Goal: Task Accomplishment & Management: Complete application form

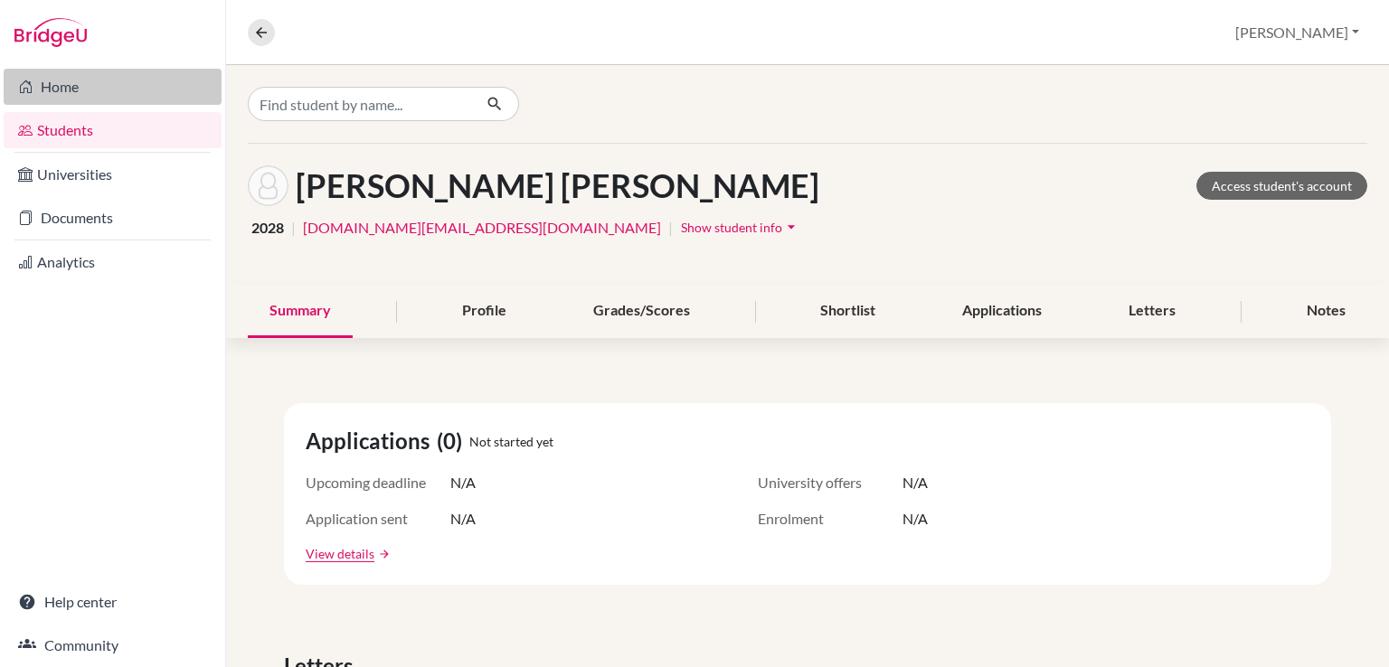
click at [87, 82] on link "Home" at bounding box center [113, 87] width 218 height 36
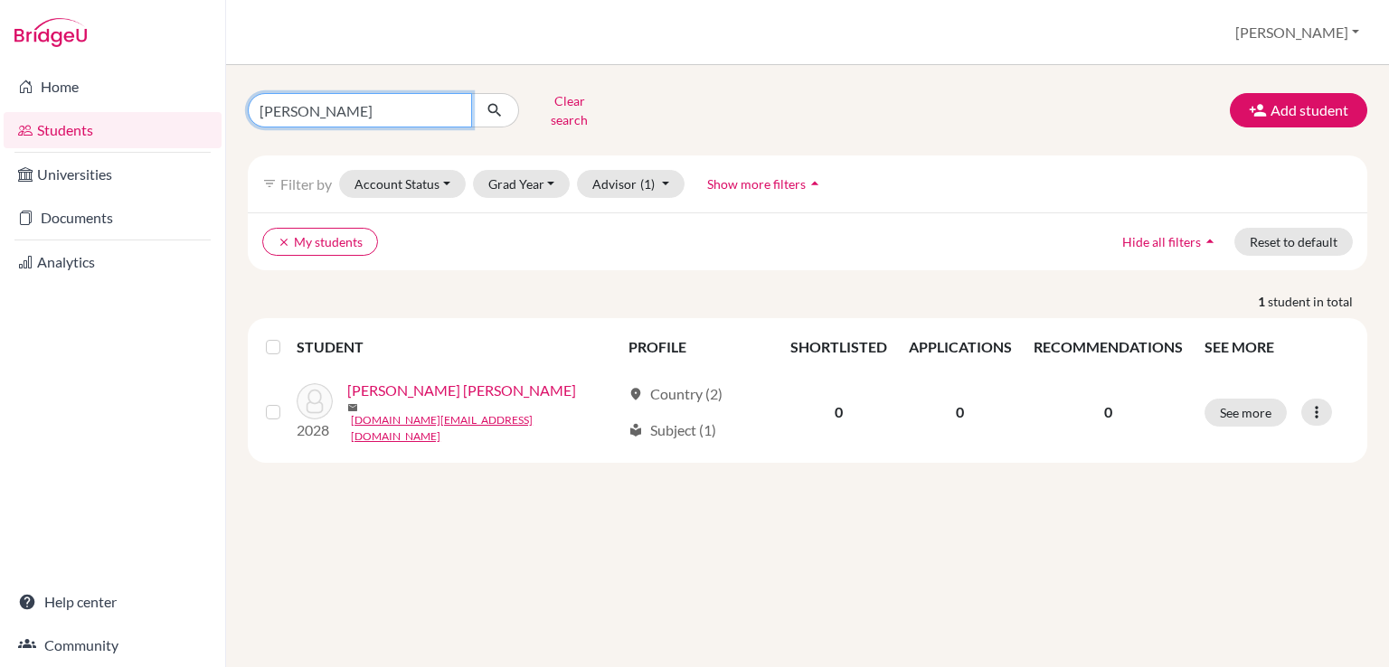
click at [452, 102] on input "[PERSON_NAME]" at bounding box center [360, 110] width 224 height 34
click at [526, 171] on button "Grad Year" at bounding box center [522, 184] width 98 height 28
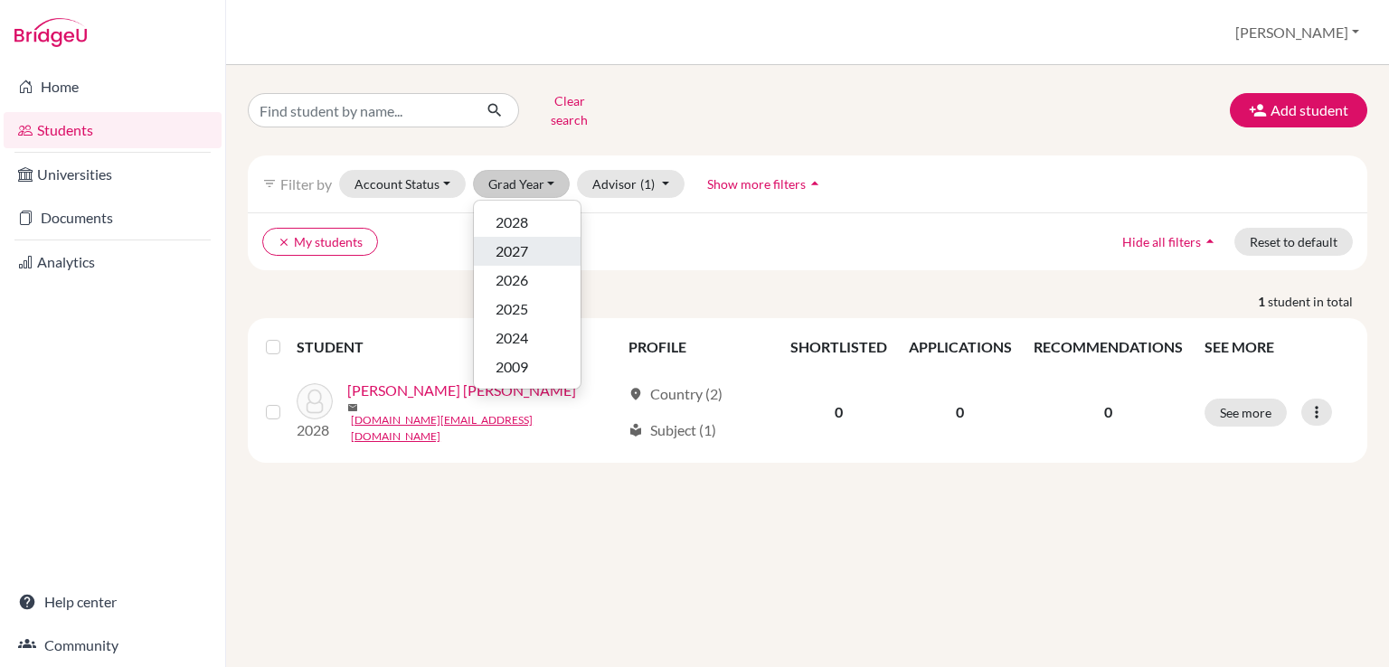
click at [528, 248] on div "2027" at bounding box center [527, 252] width 63 height 22
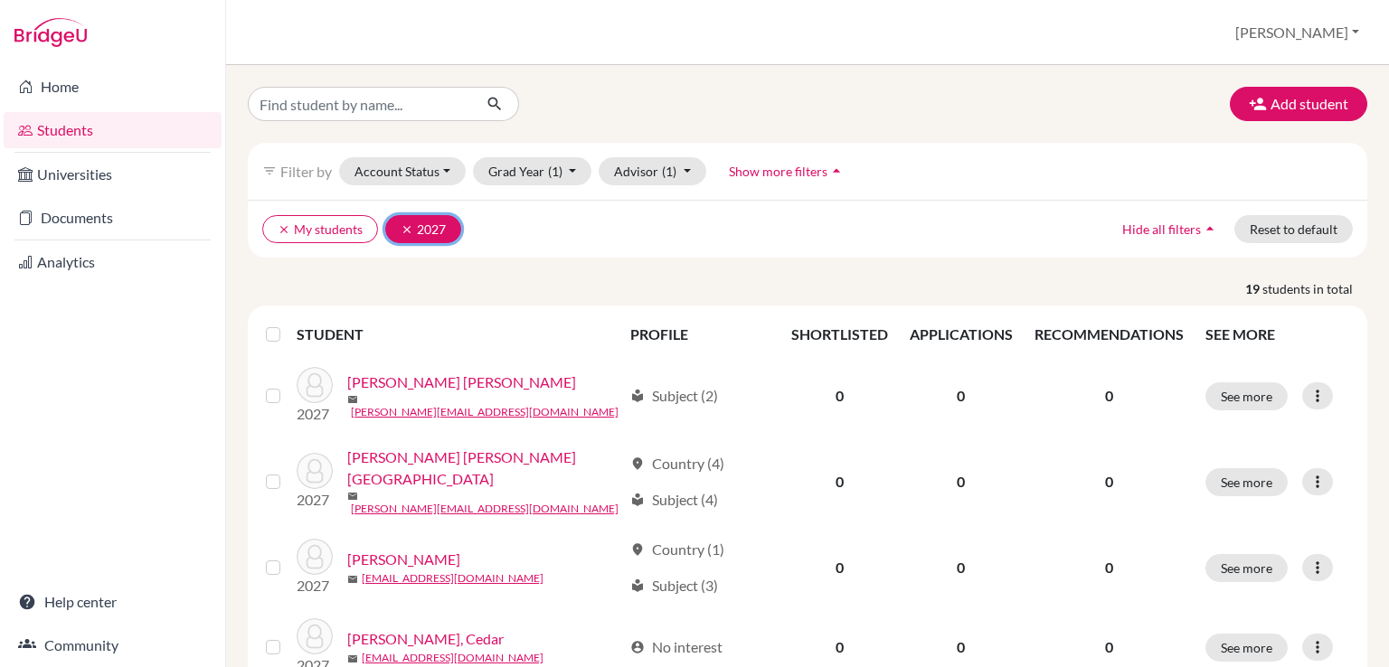
click at [404, 225] on icon "clear" at bounding box center [407, 229] width 13 height 13
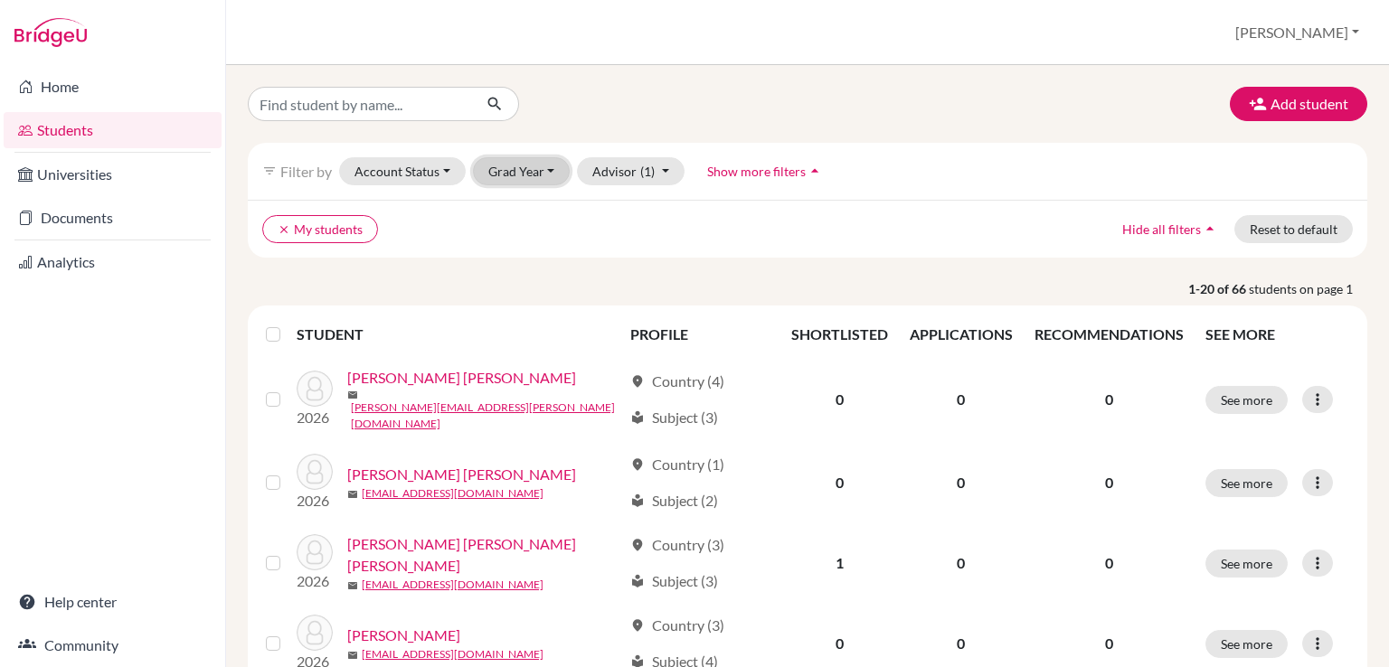
click at [550, 172] on button "Grad Year" at bounding box center [522, 171] width 98 height 28
click at [539, 213] on div "2028" at bounding box center [527, 210] width 63 height 22
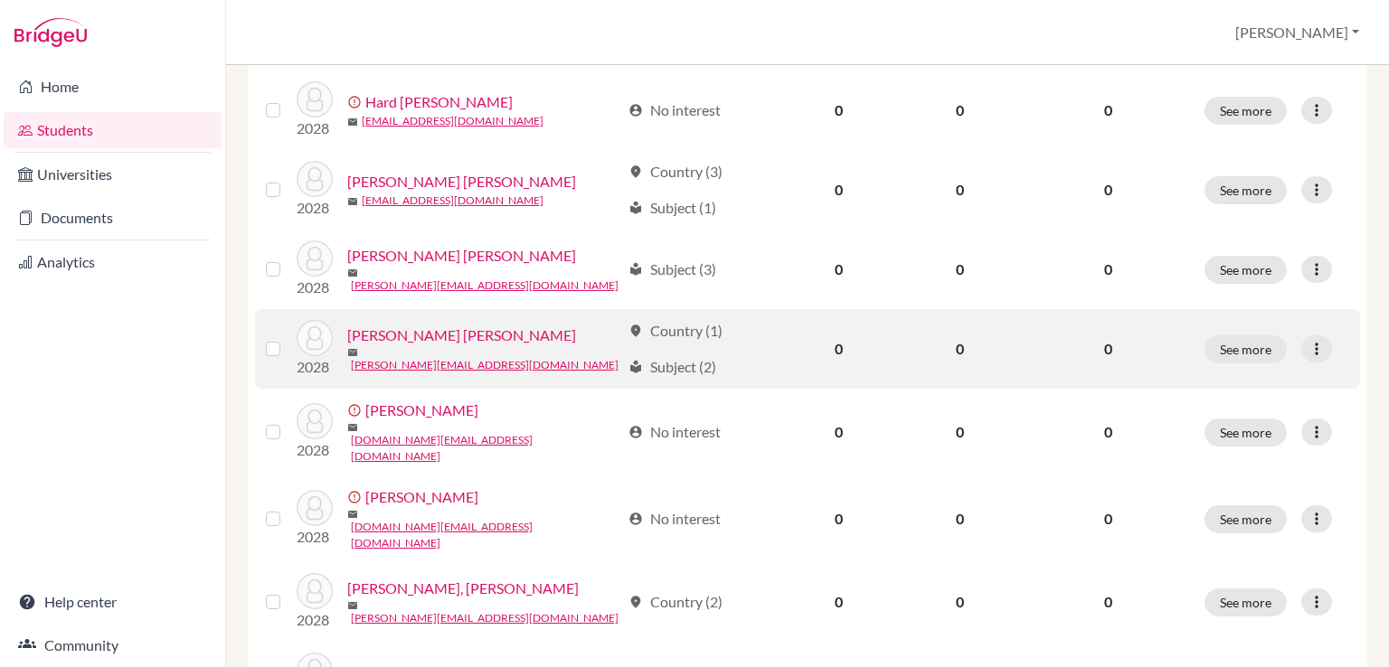
scroll to position [543, 0]
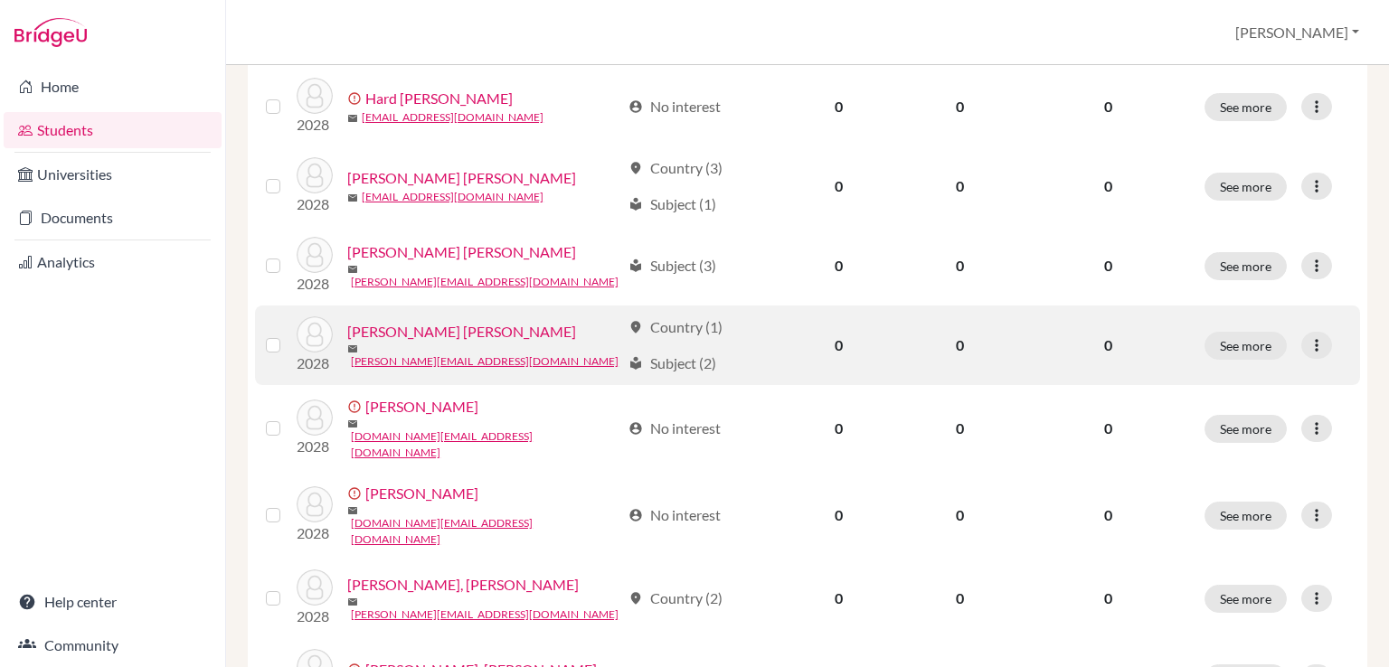
click at [456, 326] on link "Johnston, Katherine Brooke" at bounding box center [461, 332] width 229 height 22
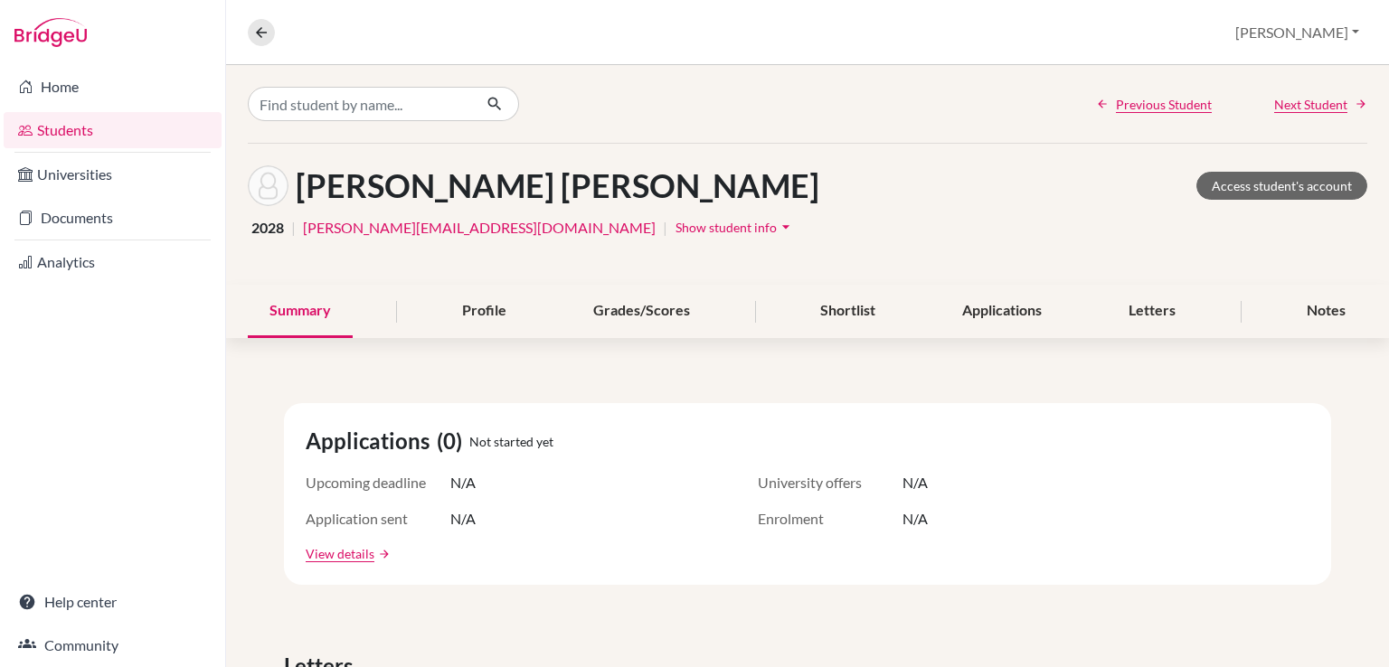
click at [675, 225] on span "Show student info" at bounding box center [725, 227] width 101 height 15
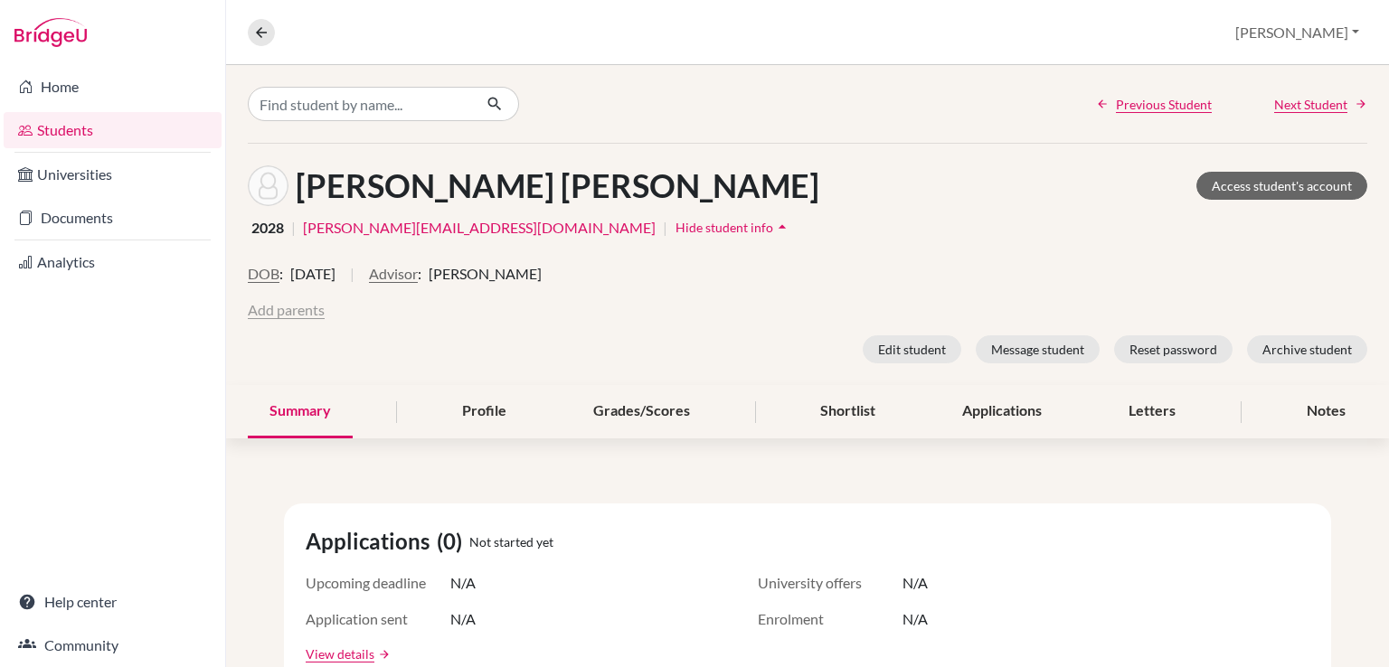
click at [307, 307] on button "Add parents" at bounding box center [286, 310] width 77 height 22
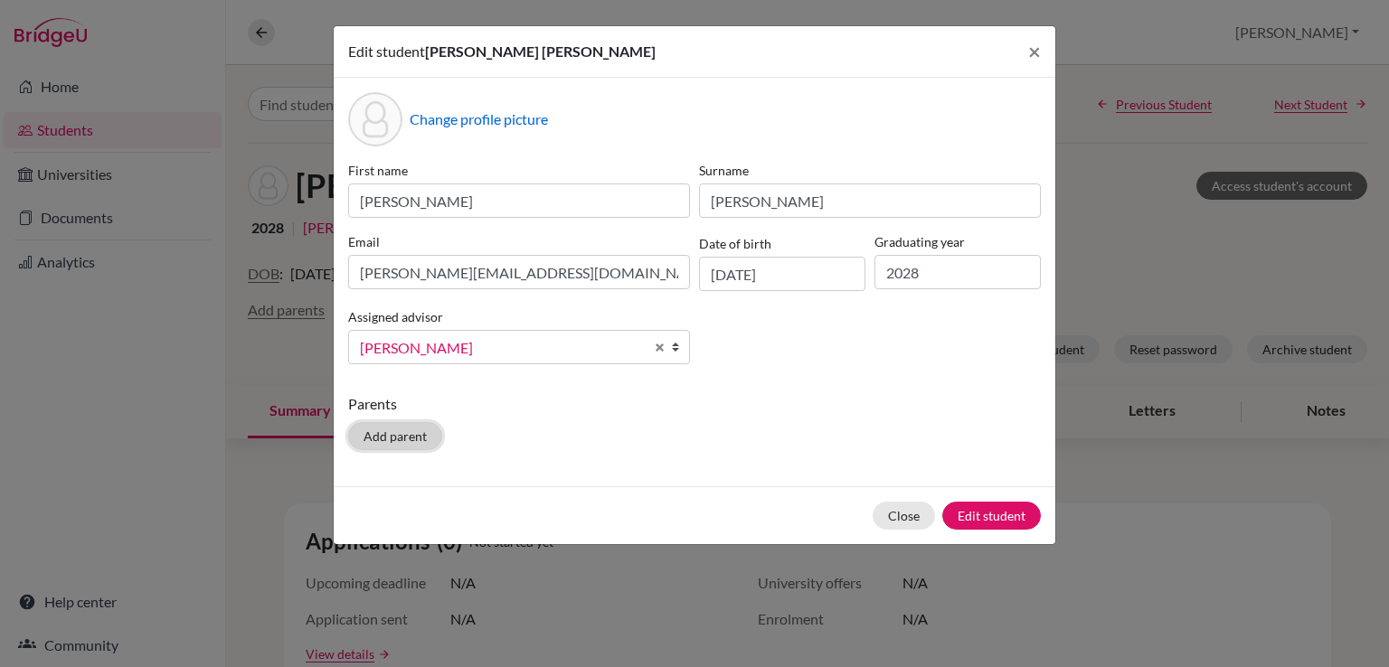
click at [408, 435] on button "Add parent" at bounding box center [395, 436] width 94 height 28
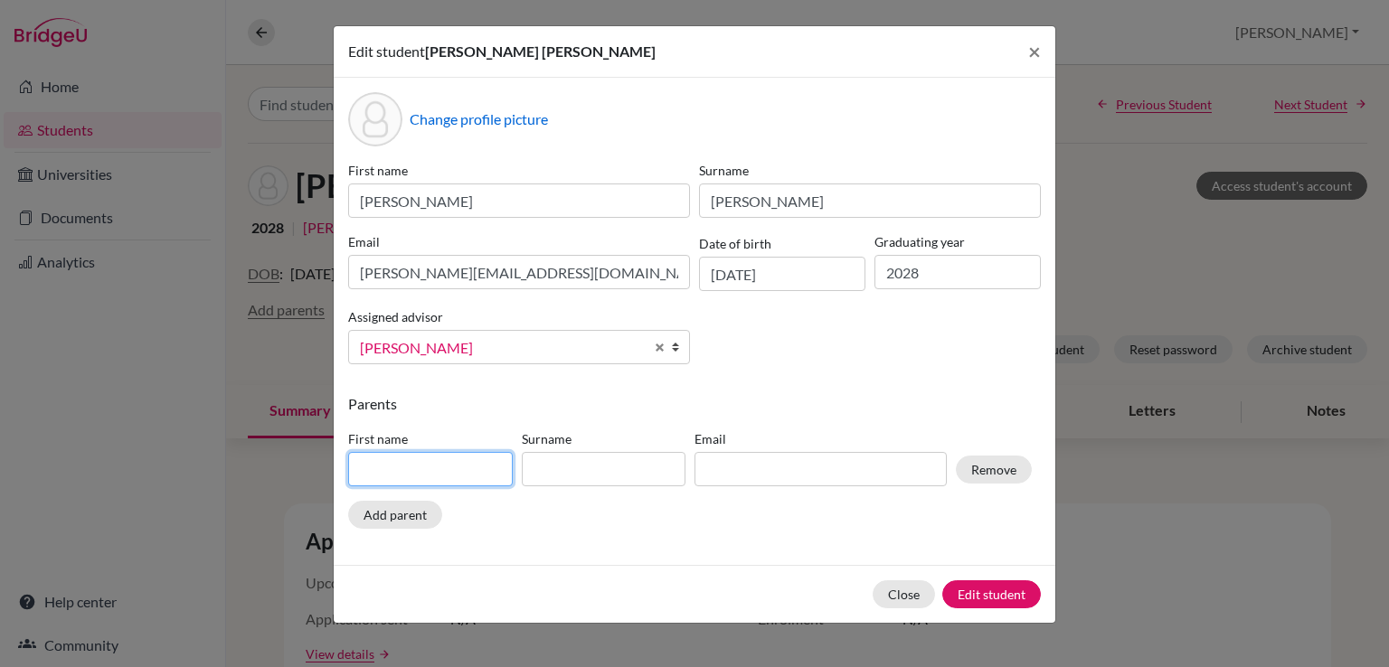
click at [408, 467] on input at bounding box center [430, 469] width 165 height 34
type input "Kelsey"
type input "Johnston"
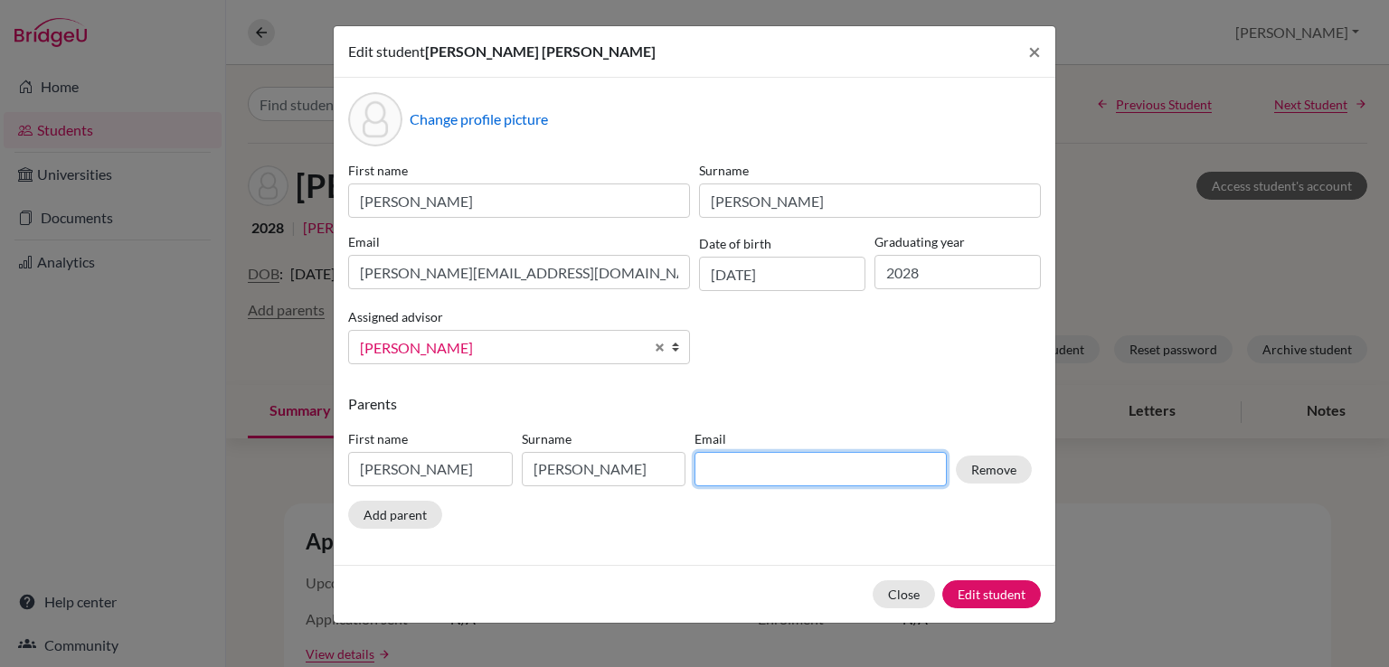
click at [744, 463] on input at bounding box center [820, 469] width 252 height 34
paste input "Hi Ross, I hope you had a great long weekend as well! Thanks for the update on …"
type input "Hi Ross, I hope you had a great long weekend as well! Thanks for the update on …"
click at [814, 468] on input at bounding box center [820, 469] width 252 height 34
paste input "Hi Ross, I hope you had a great long weekend as well! Thanks for the update on …"
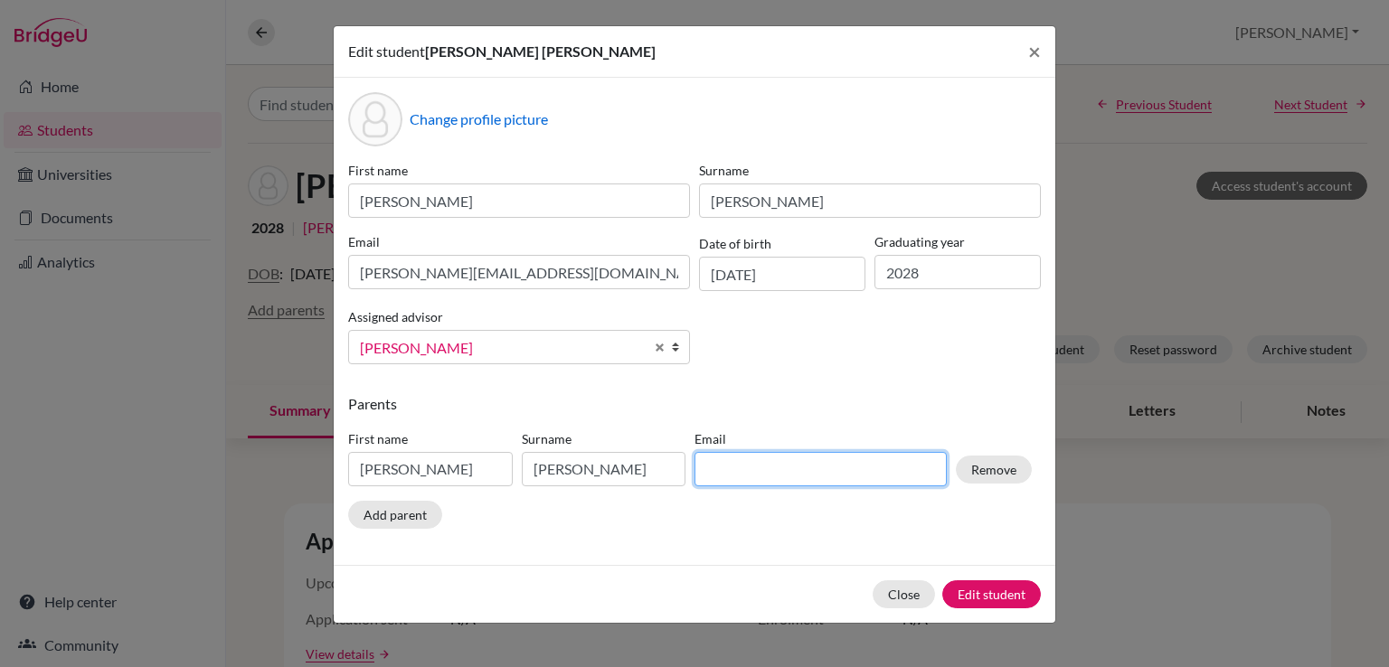
type input "Hi Ross, I hope you had a great long weekend as well! Thanks for the update on …"
click at [799, 472] on input at bounding box center [820, 469] width 252 height 34
paste input "ekjohnston67@gmail.com"
type input "ekjohnston67@gmail.com"
click at [995, 534] on div "Parents First name Kelsey Surname Johnston Email ekjohnston67@gmail.com Remove …" at bounding box center [694, 464] width 693 height 143
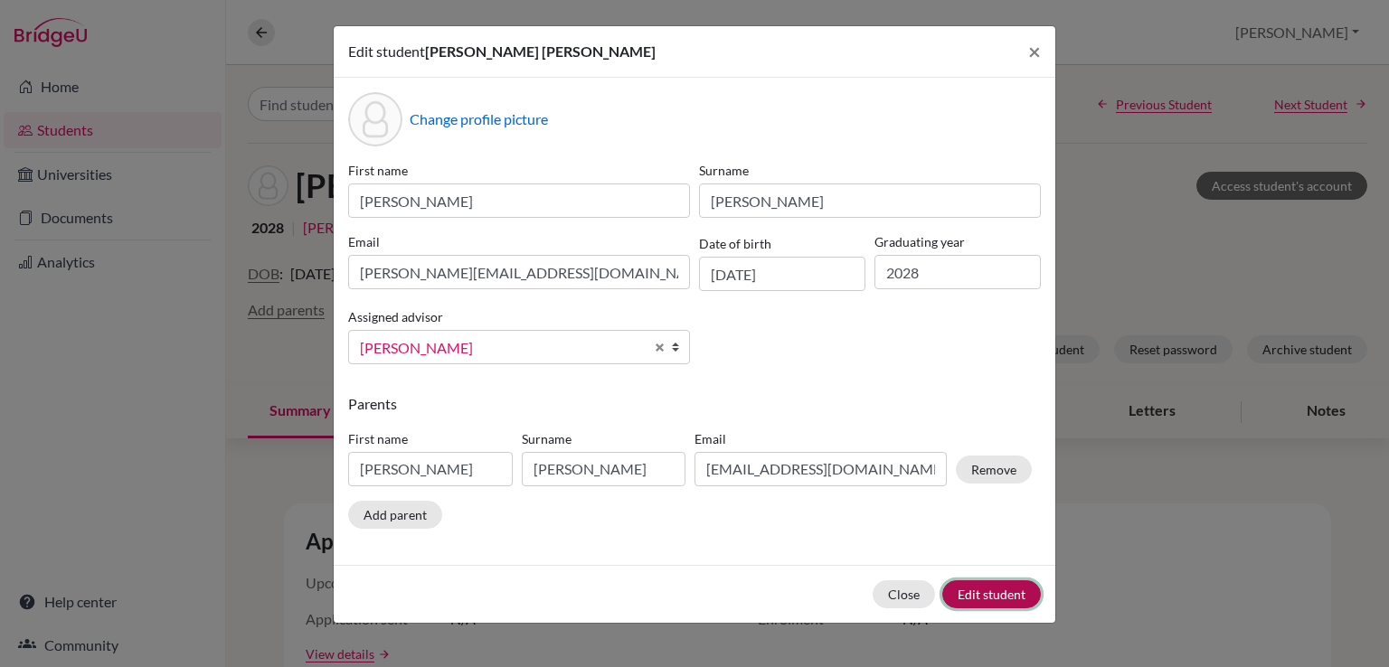
click at [987, 596] on button "Edit student" at bounding box center [991, 595] width 99 height 28
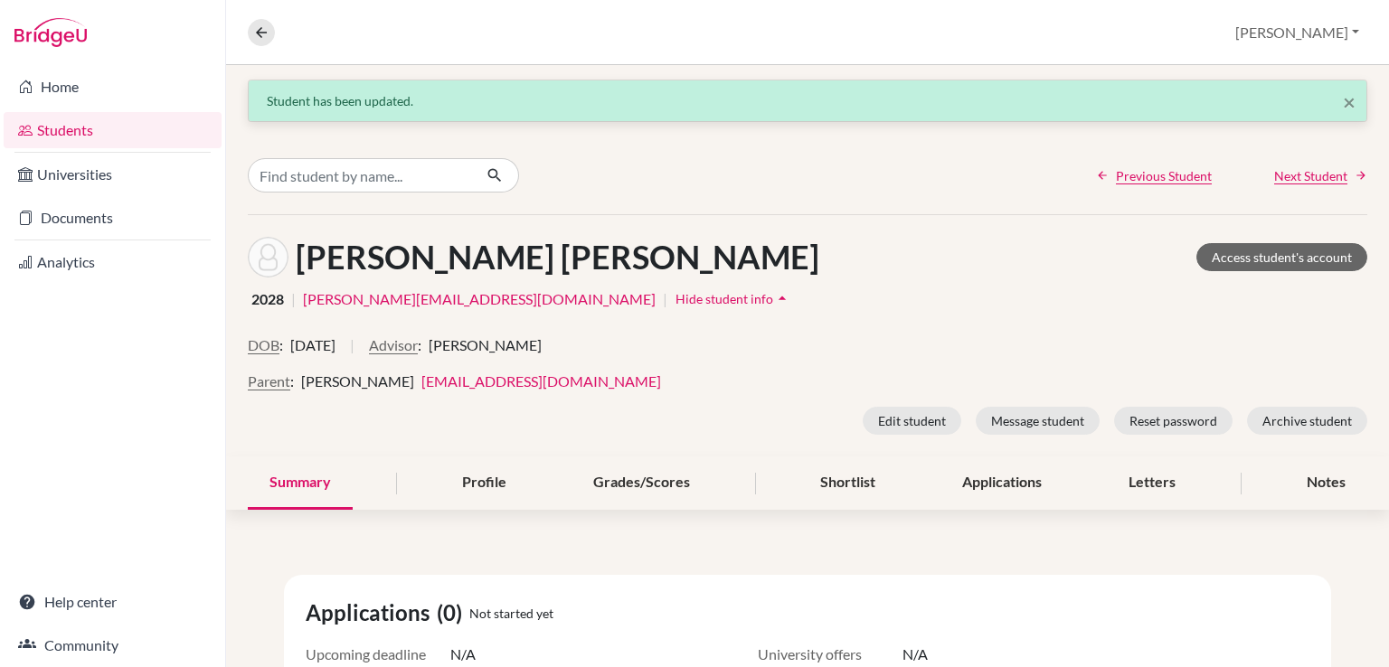
drag, startPoint x: 1253, startPoint y: 597, endPoint x: 1385, endPoint y: 232, distance: 387.6
